Goal: Register for event/course

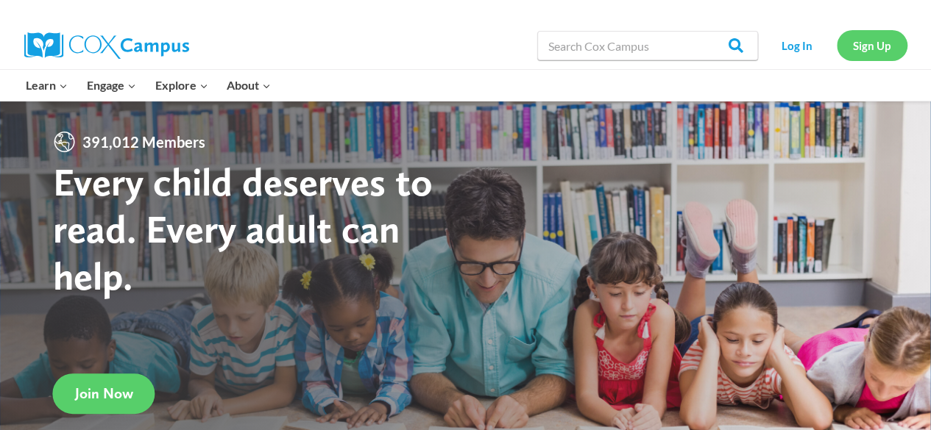
click at [874, 54] on link "Sign Up" at bounding box center [871, 45] width 71 height 30
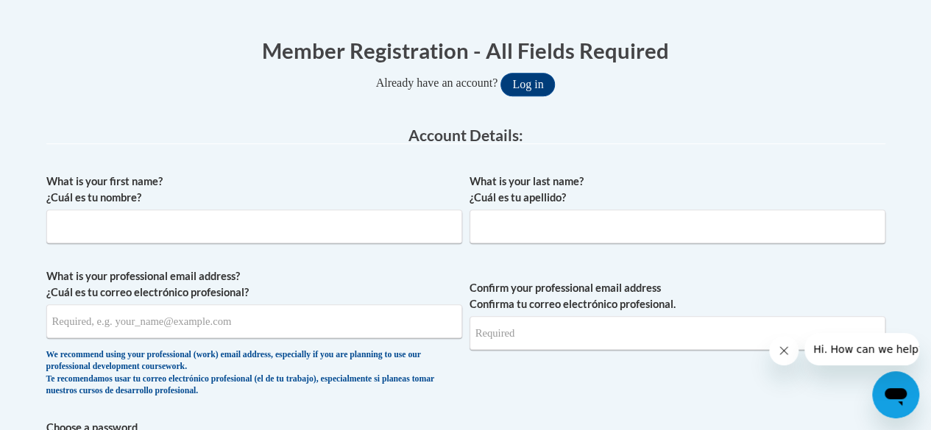
scroll to position [296, 0]
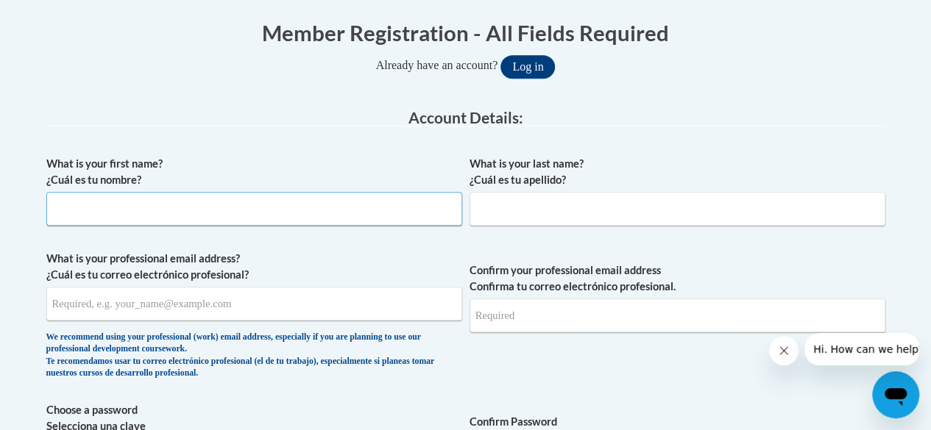
click at [124, 215] on input "What is your first name? ¿Cuál es tu nombre?" at bounding box center [254, 209] width 416 height 34
type input "Scott"
type input "Forney"
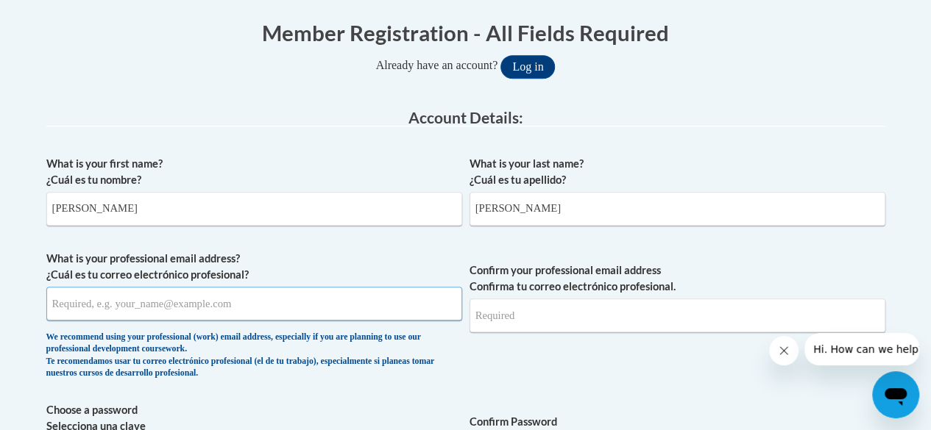
click at [99, 305] on input "What is your professional email address? ¿Cuál es tu correo electrónico profesi…" at bounding box center [254, 304] width 416 height 34
type input "sforney@pottsville.k12.pa.us"
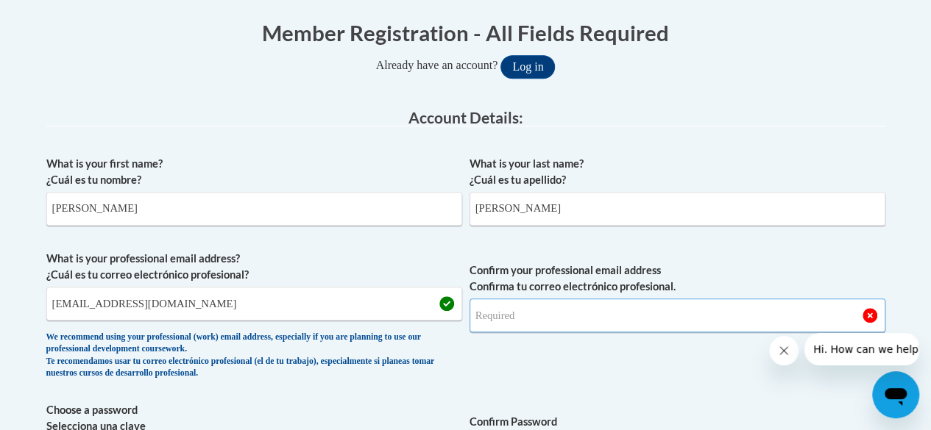
click at [507, 313] on input "Confirm your professional email address Confirma tu correo electrónico profesio…" at bounding box center [677, 316] width 416 height 34
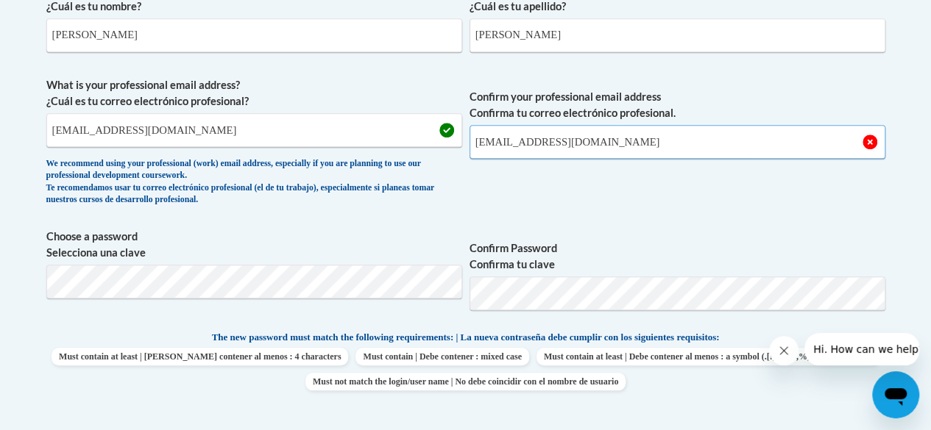
scroll to position [494, 0]
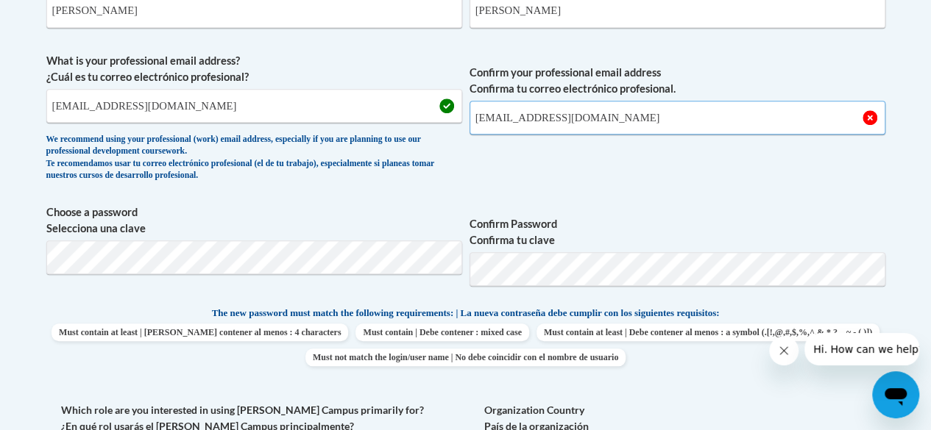
type input "sforney@pottsville.k12.pa.us"
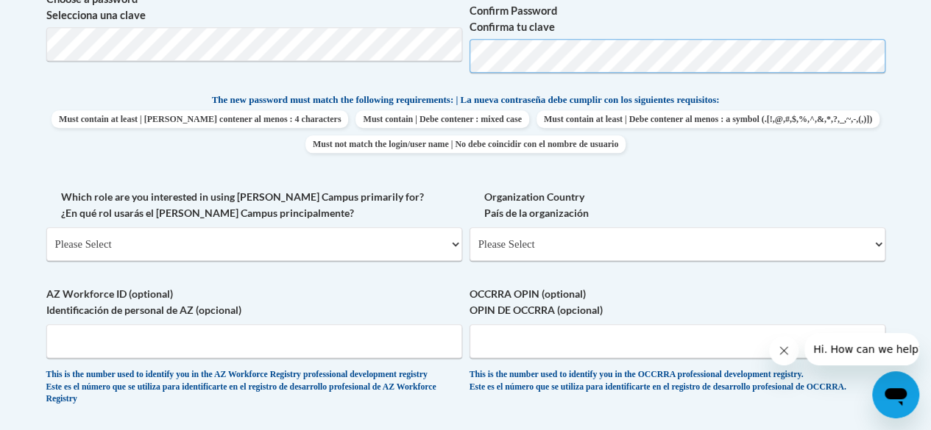
scroll to position [709, 0]
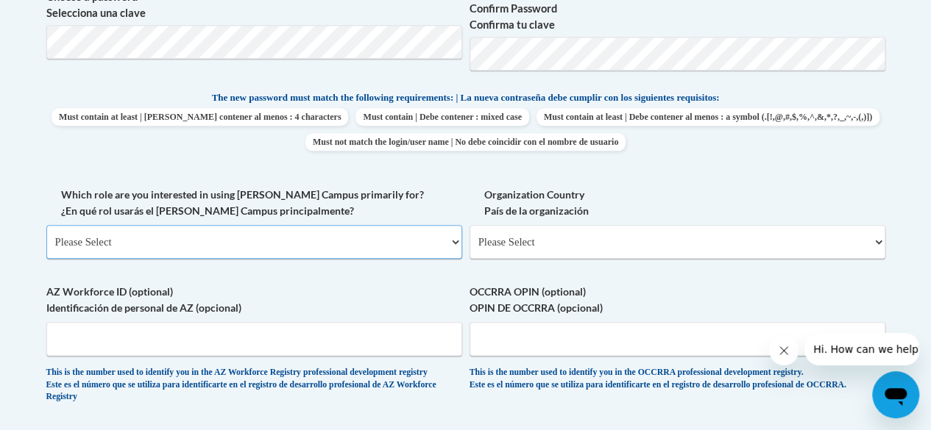
click at [306, 233] on select "Please Select College/University | Colegio/Universidad Community/Nonprofit Part…" at bounding box center [254, 242] width 416 height 34
select select "fbf2d438-af2f-41f8-98f1-81c410e29de3"
click at [46, 225] on select "Please Select College/University | Colegio/Universidad Community/Nonprofit Part…" at bounding box center [254, 242] width 416 height 34
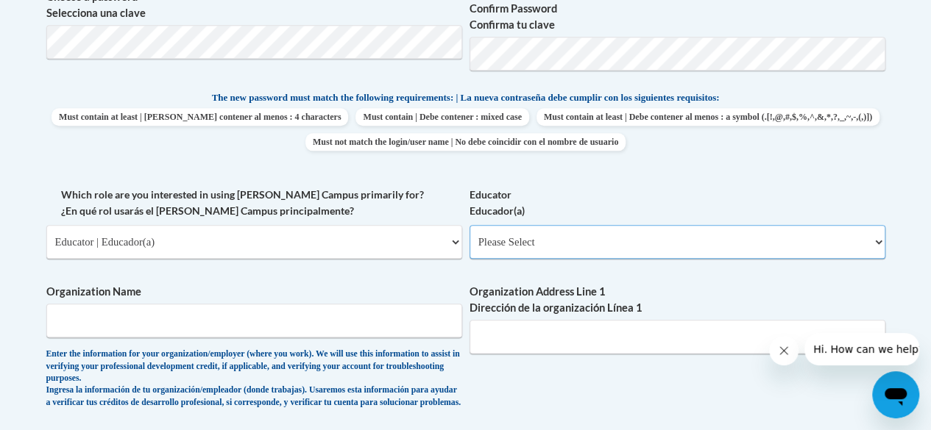
click at [601, 244] on select "Please Select Early Learning/Daycare Teacher/Family Home Care Provider | Maestr…" at bounding box center [677, 242] width 416 height 34
select select "0511639c-7f7f-452d-b732-81fe955bd7e2"
click at [469, 225] on select "Please Select Early Learning/Daycare Teacher/Family Home Care Provider | Maestr…" at bounding box center [677, 242] width 416 height 34
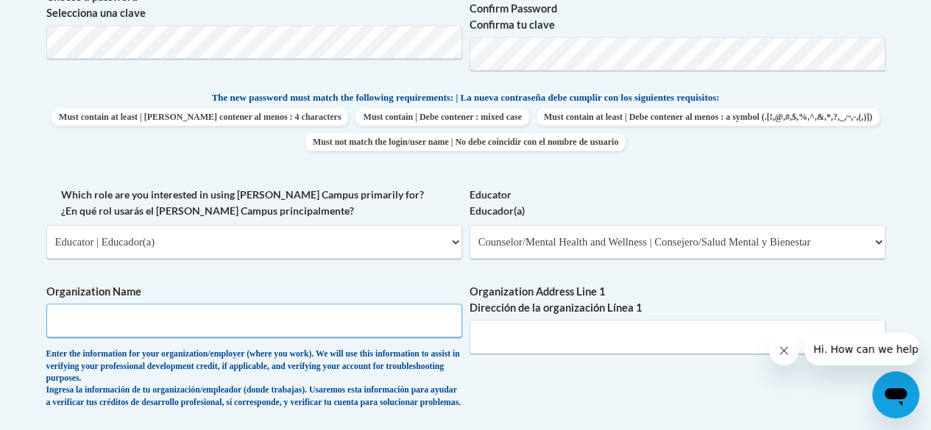
click at [325, 321] on input "Organization Name" at bounding box center [254, 321] width 416 height 34
type input "Pottsville Area School District"
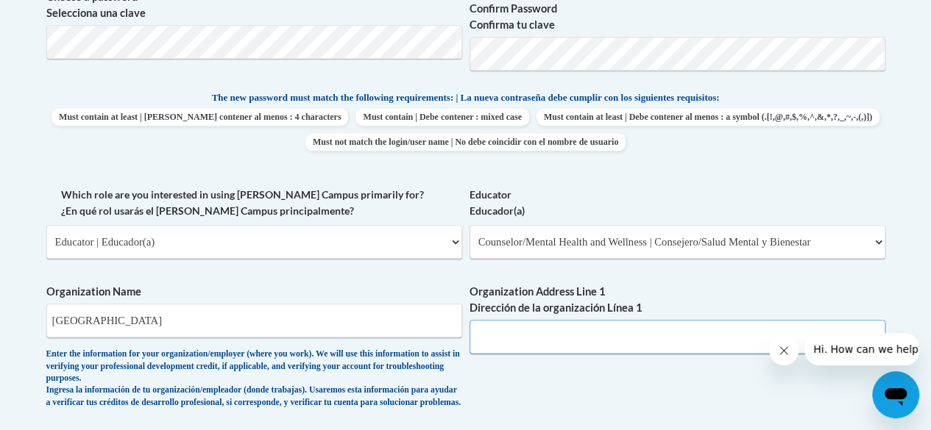
click at [515, 339] on input "Organization Address Line 1 Dirección de la organización Línea 1" at bounding box center [677, 337] width 416 height 34
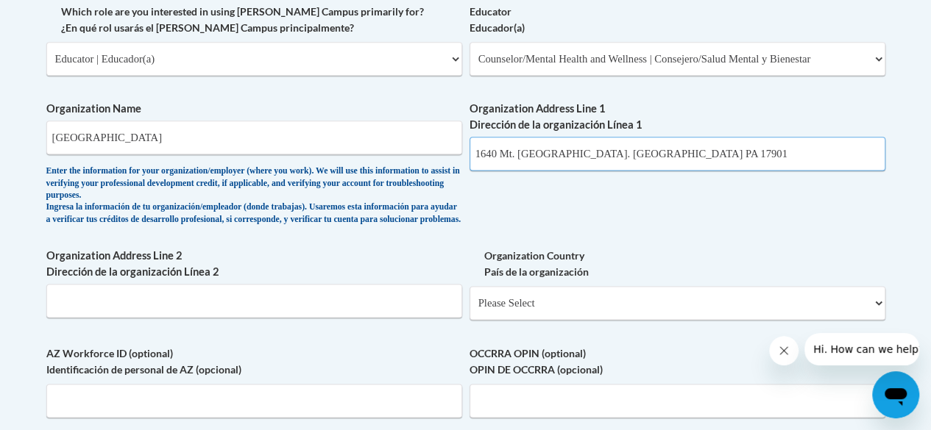
scroll to position [898, 0]
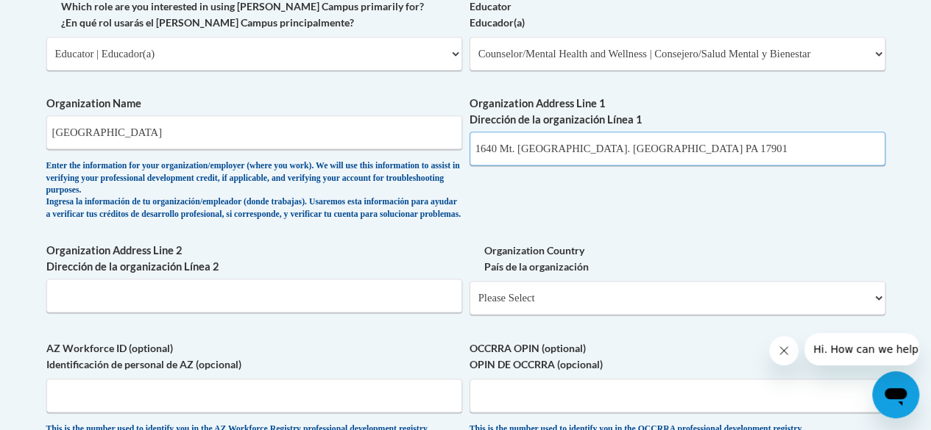
drag, startPoint x: 572, startPoint y: 149, endPoint x: 667, endPoint y: 141, distance: 94.5
click at [667, 141] on input "1640 Mt. Hope Ave. Pottsville PA 17901" at bounding box center [677, 149] width 416 height 34
type input "1640 Mt. Hope Ave."
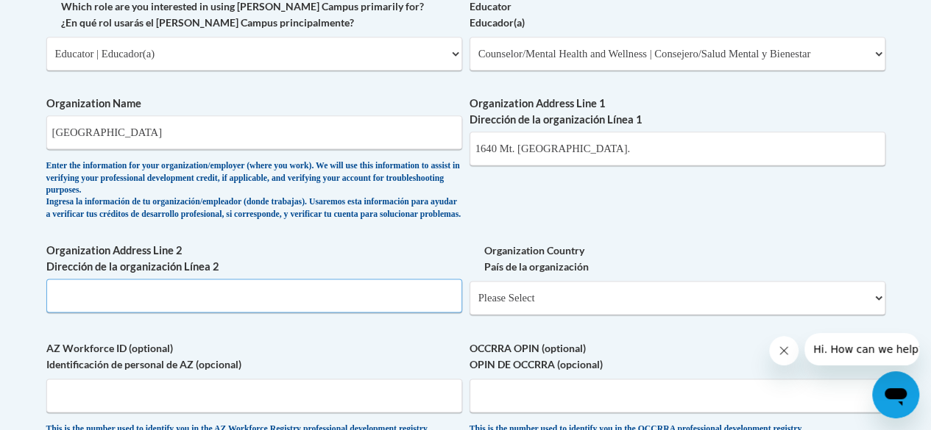
click at [402, 307] on input "Organization Address Line 2 Dirección de la organización Línea 2" at bounding box center [254, 296] width 416 height 34
paste input "Pottsville PA 17901"
type input "Pottsville PA 17901"
click at [635, 310] on select "Please Select United States | Estados Unidos Outside of the United States | Fue…" at bounding box center [677, 298] width 416 height 34
select select "ad49bcad-a171-4b2e-b99c-48b446064914"
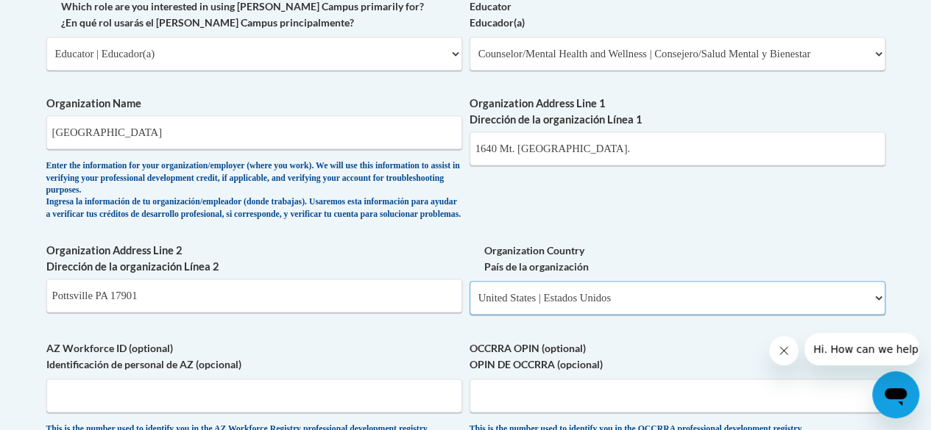
click at [469, 293] on select "Please Select United States | Estados Unidos Outside of the United States | Fue…" at bounding box center [677, 298] width 416 height 34
select select
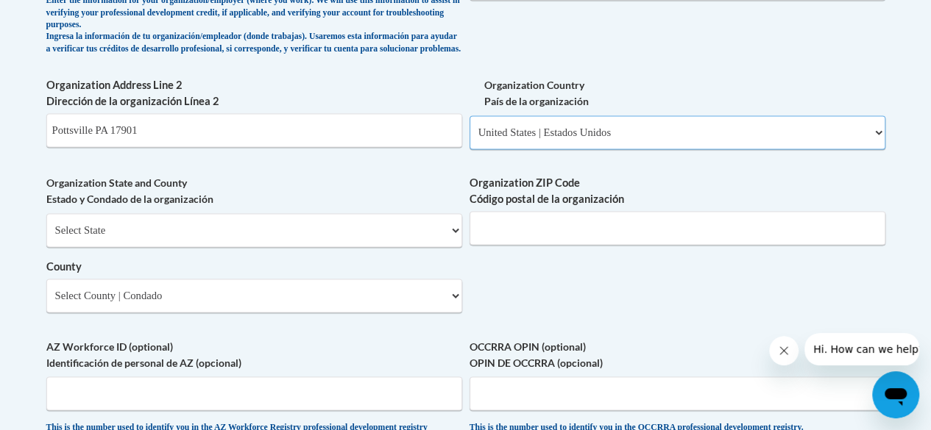
scroll to position [1066, 0]
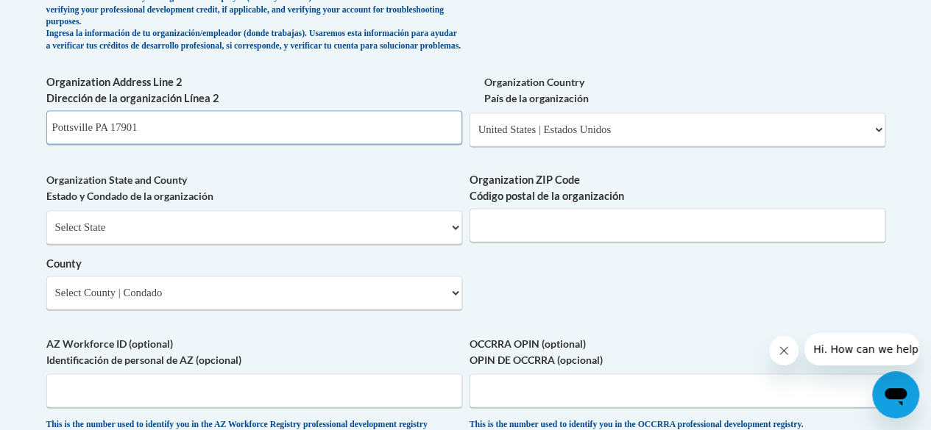
drag, startPoint x: 156, startPoint y: 138, endPoint x: 4, endPoint y: 155, distance: 153.2
click at [4, 155] on body "This site uses cookies to help improve your learning experience. By continuing …" at bounding box center [465, 34] width 931 height 2201
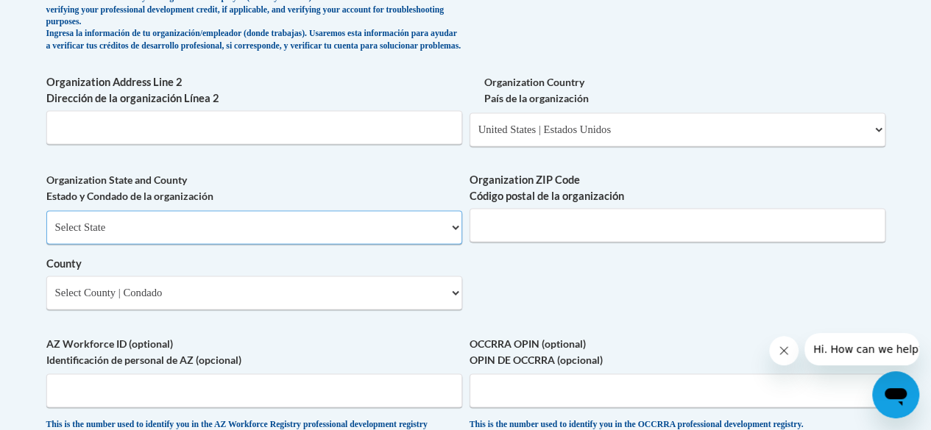
click at [93, 237] on select "Select State Alabama Alaska Arizona Arkansas California Colorado Connecticut De…" at bounding box center [254, 227] width 416 height 34
select select "Pennsylvania"
click at [46, 221] on select "Select State Alabama Alaska Arizona Arkansas California Colorado Connecticut De…" at bounding box center [254, 227] width 416 height 34
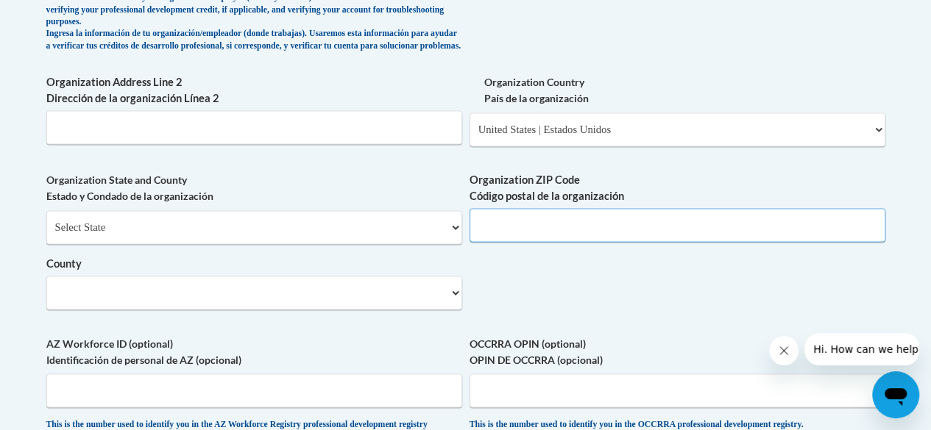
click at [555, 242] on input "Organization ZIP Code Código postal de la organización" at bounding box center [677, 225] width 416 height 34
type input "17901"
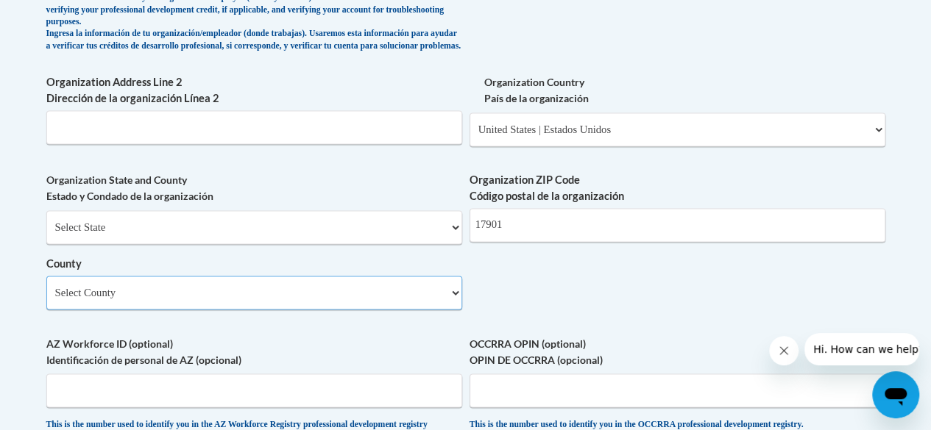
click at [277, 308] on select "Select County Adams Allegheny Armstrong Beaver Bedford Berks Blair Bradford Buc…" at bounding box center [254, 293] width 416 height 34
select select "Schuylkill"
click at [46, 287] on select "Select County Adams Allegheny Armstrong Beaver Bedford Berks Blair Bradford Buc…" at bounding box center [254, 293] width 416 height 34
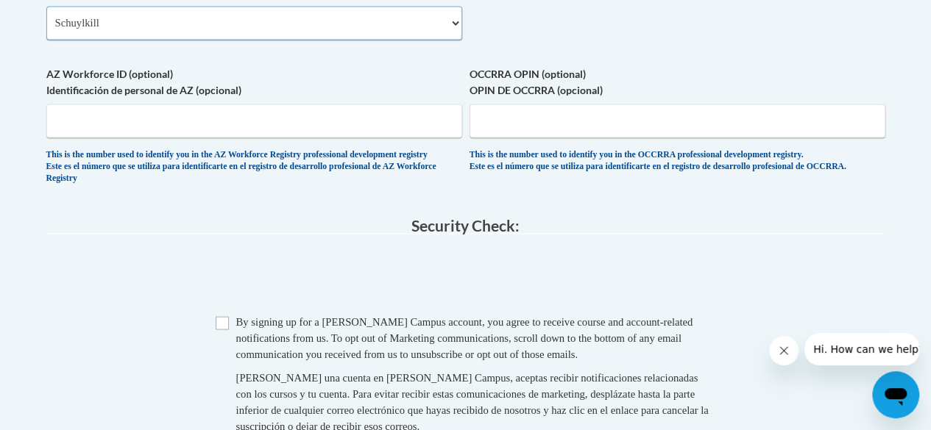
scroll to position [1395, 0]
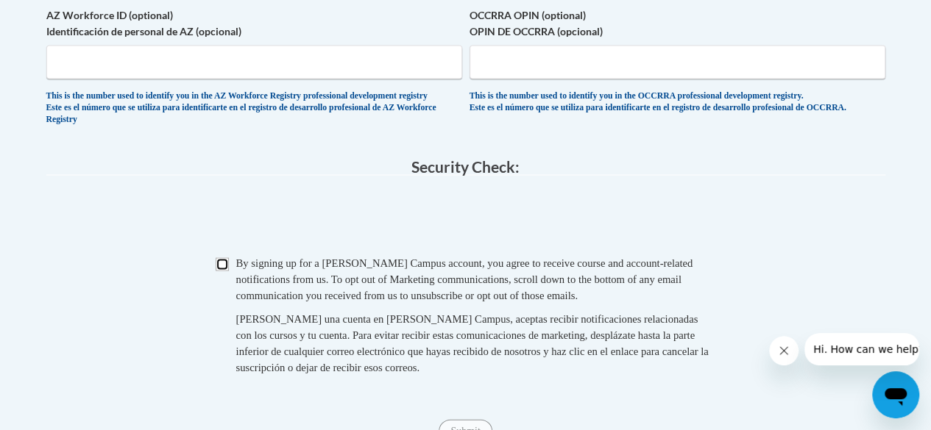
click at [216, 271] on input "Checkbox" at bounding box center [222, 263] width 13 height 13
checkbox input "true"
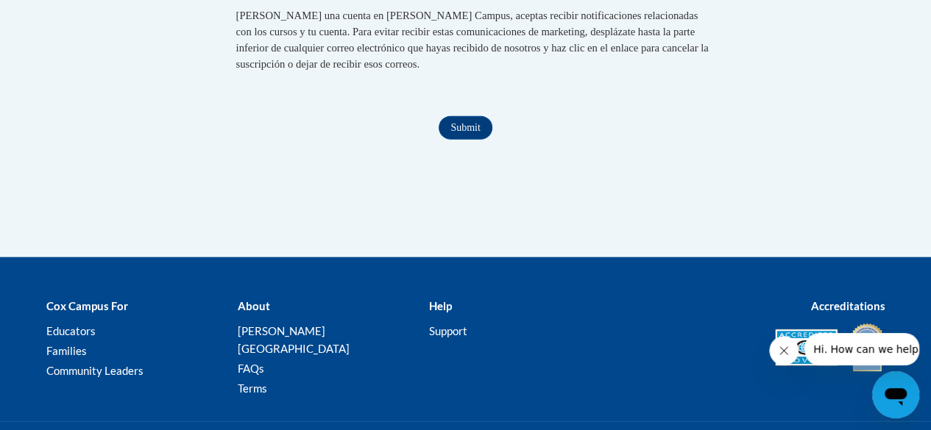
scroll to position [1701, 0]
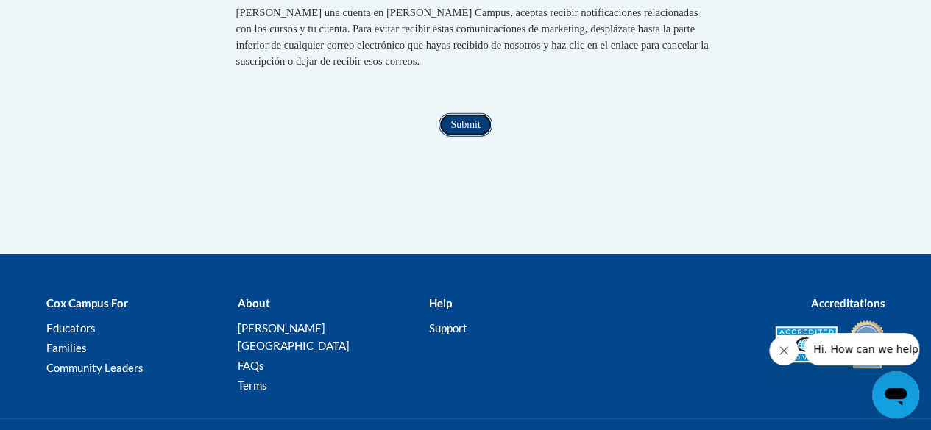
click at [472, 137] on input "Submit" at bounding box center [464, 125] width 53 height 24
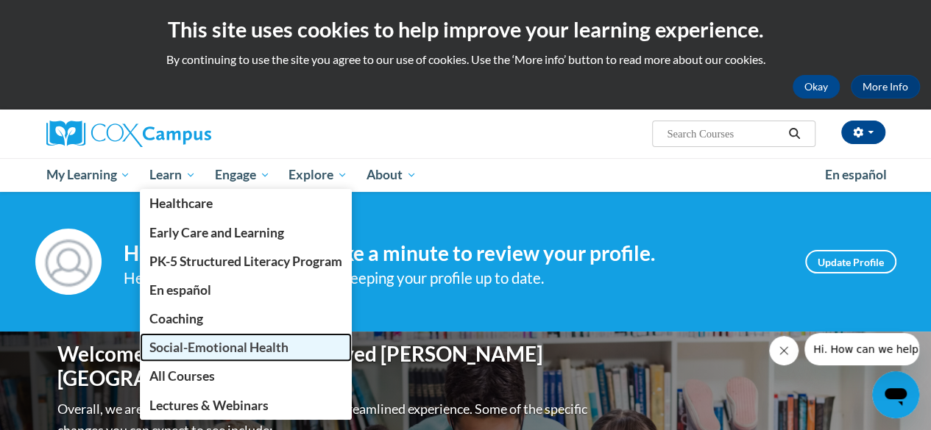
click at [199, 342] on span "Social-Emotional Health" at bounding box center [218, 347] width 139 height 15
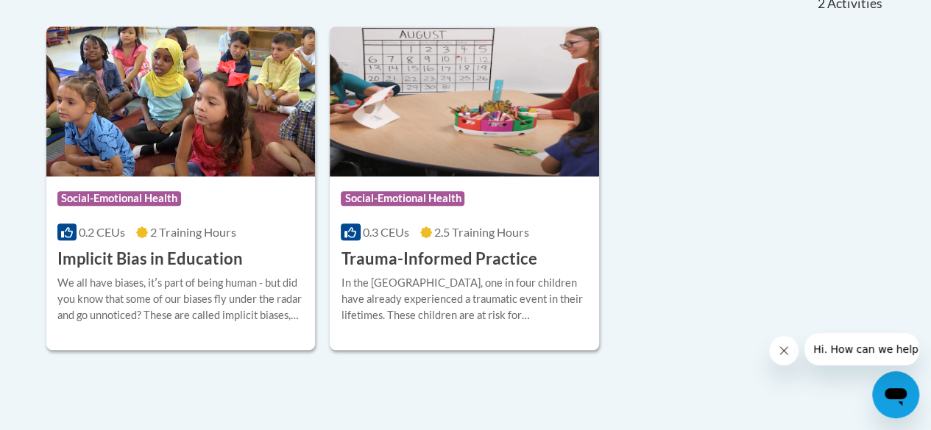
scroll to position [353, 0]
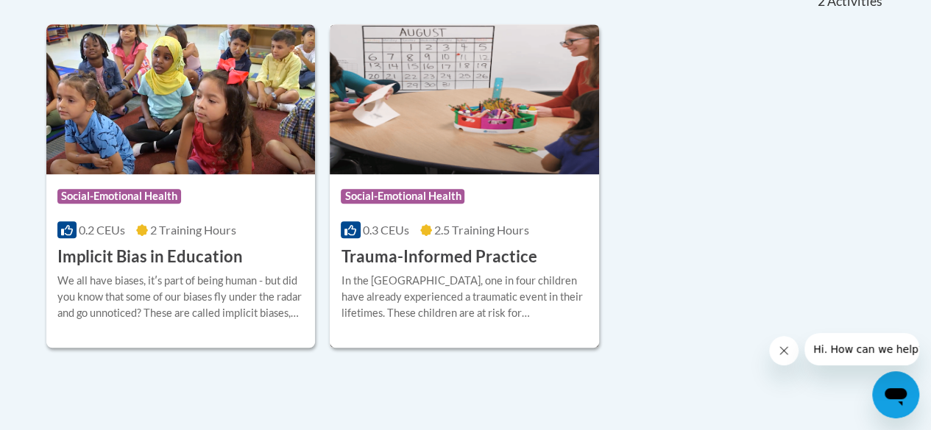
click at [453, 258] on h3 "Trauma-Informed Practice" at bounding box center [439, 257] width 196 height 23
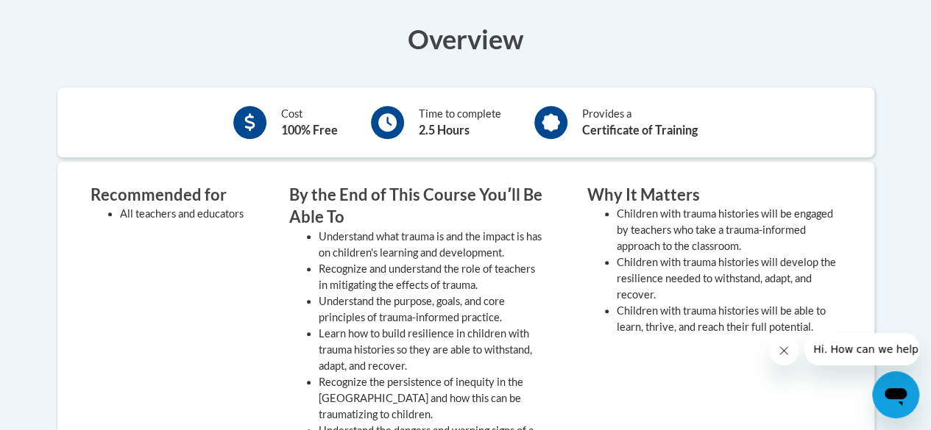
scroll to position [346, 0]
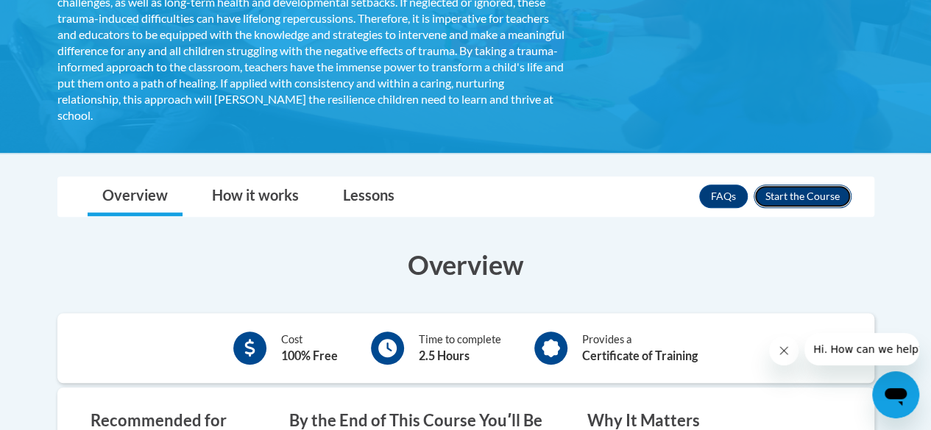
click at [821, 200] on button "Enroll" at bounding box center [802, 197] width 98 height 24
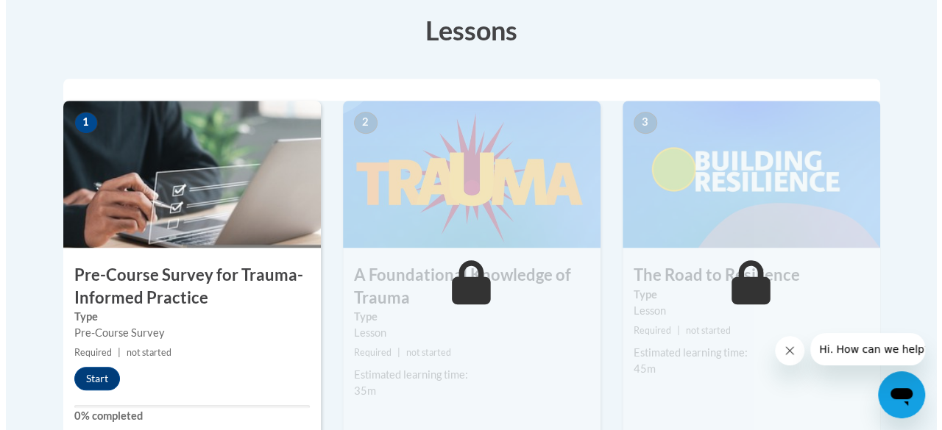
scroll to position [412, 0]
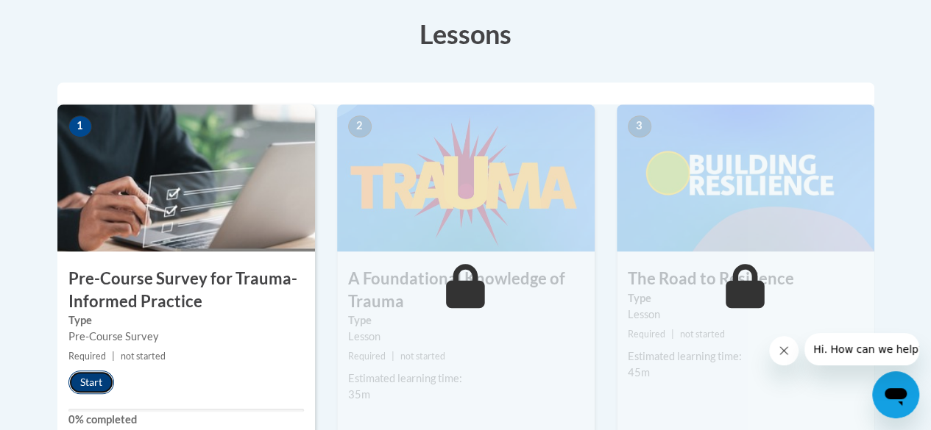
click at [99, 381] on button "Start" at bounding box center [91, 383] width 46 height 24
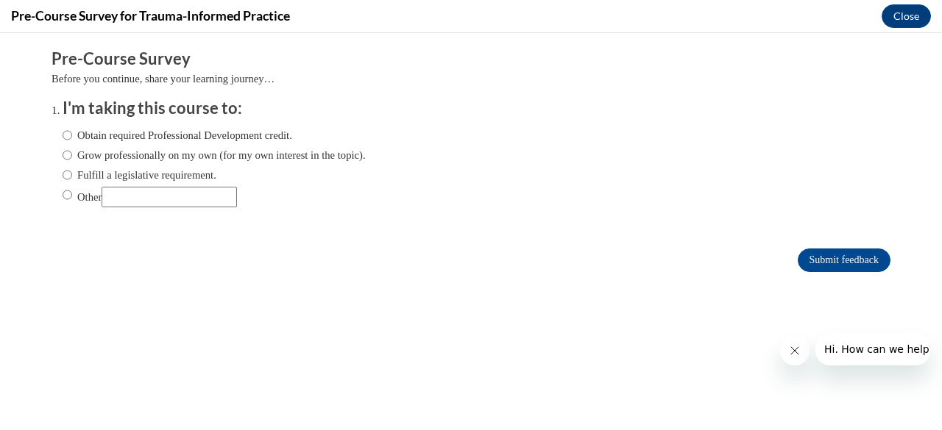
scroll to position [0, 0]
click at [63, 154] on input "Grow professionally on my own (for my own interest in the topic)." at bounding box center [68, 155] width 10 height 16
radio input "true"
click at [797, 260] on input "Submit feedback" at bounding box center [843, 261] width 93 height 24
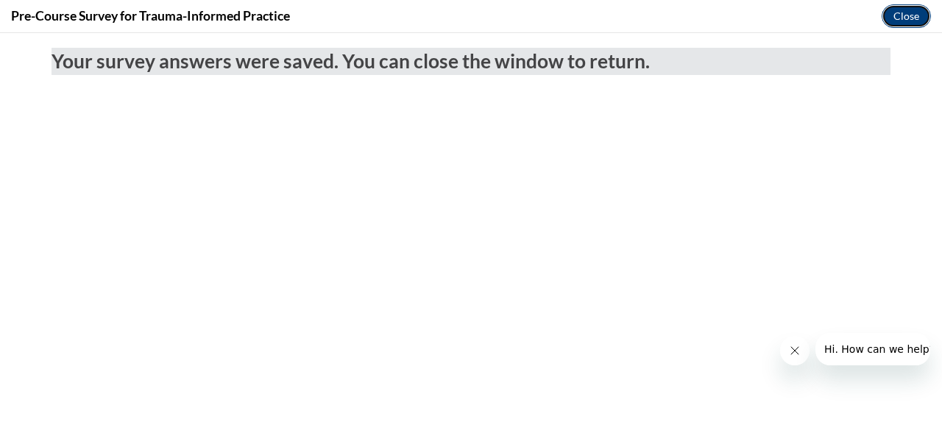
click at [902, 18] on button "Close" at bounding box center [905, 16] width 49 height 24
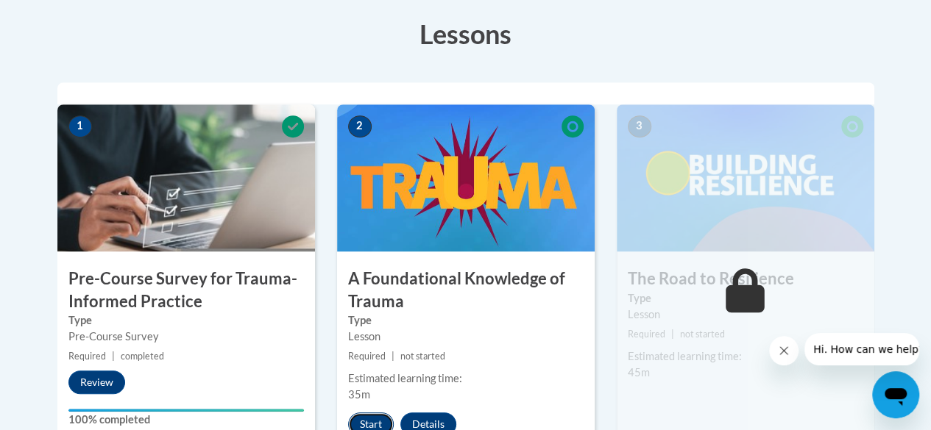
click at [369, 417] on button "Start" at bounding box center [371, 425] width 46 height 24
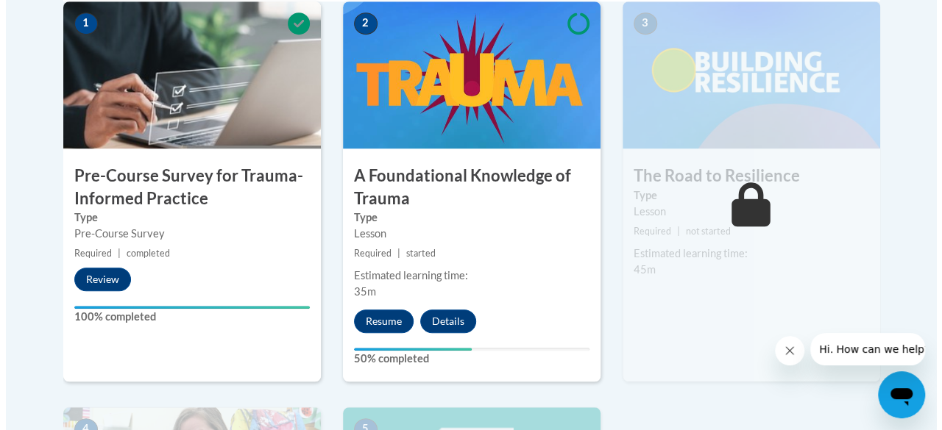
scroll to position [516, 0]
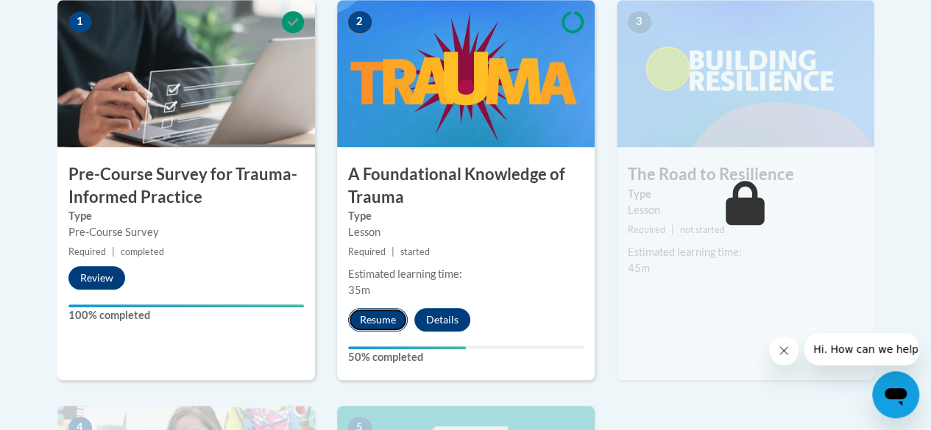
click at [362, 310] on button "Resume" at bounding box center [378, 320] width 60 height 24
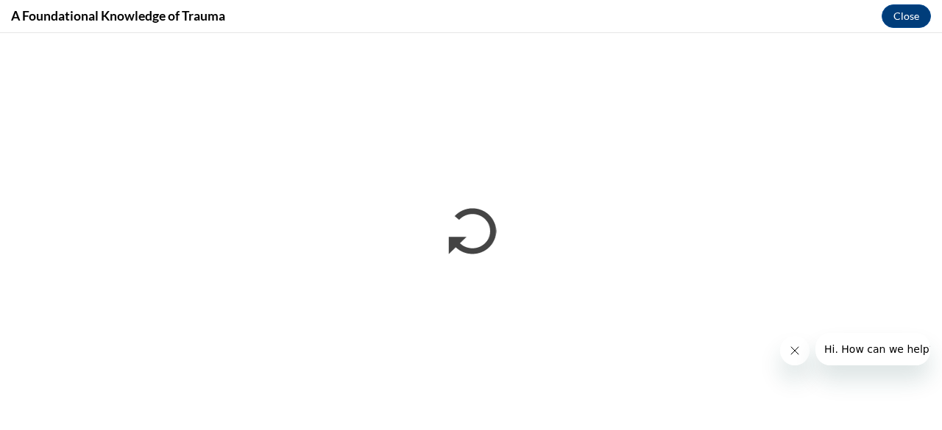
scroll to position [0, 0]
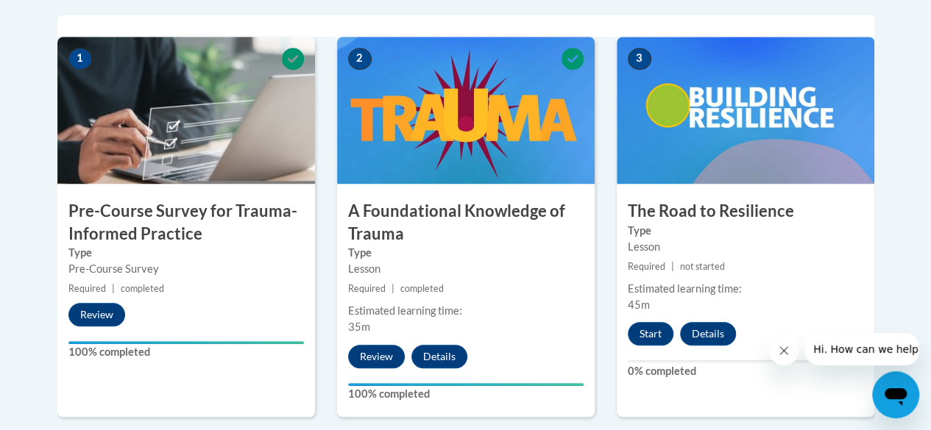
scroll to position [483, 0]
